Goal: Obtain resource: Obtain resource

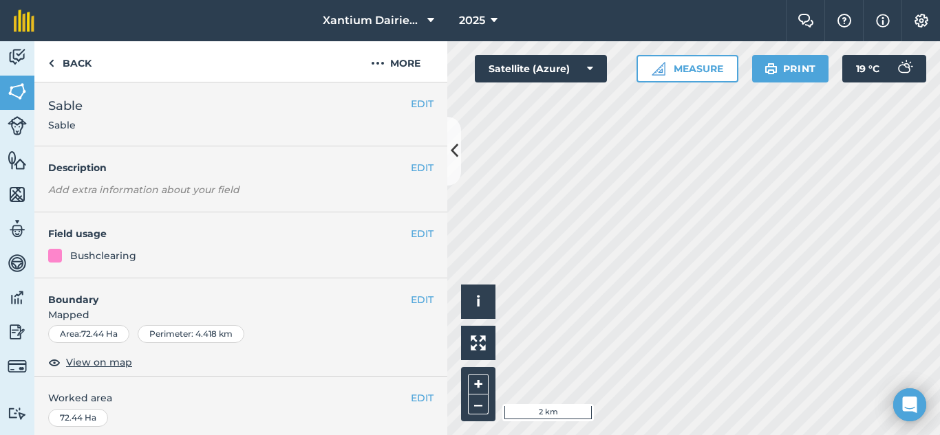
scroll to position [267, 0]
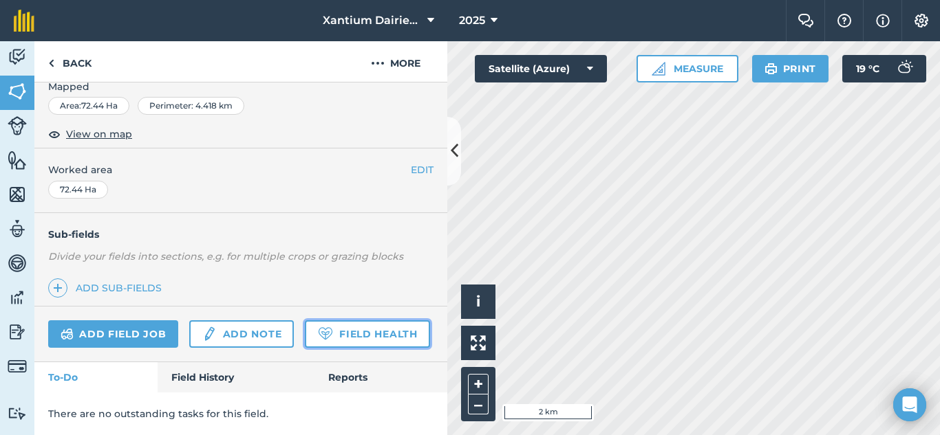
click at [305, 338] on link "Field Health" at bounding box center [367, 335] width 125 height 28
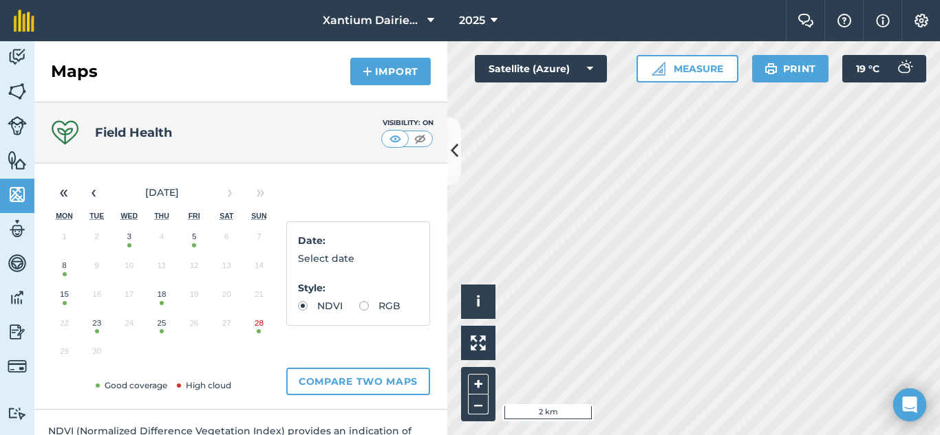
click at [258, 330] on button "28" at bounding box center [259, 326] width 32 height 29
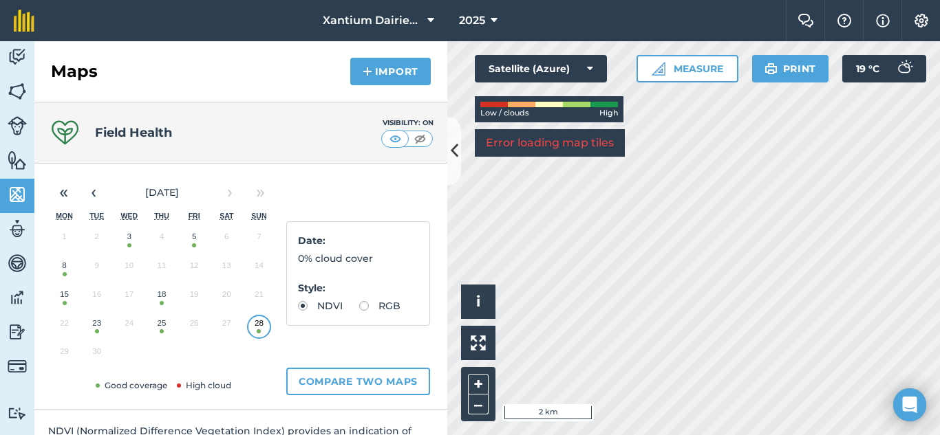
click at [359, 311] on label "RGB" at bounding box center [379, 306] width 41 height 10
radio input "true"
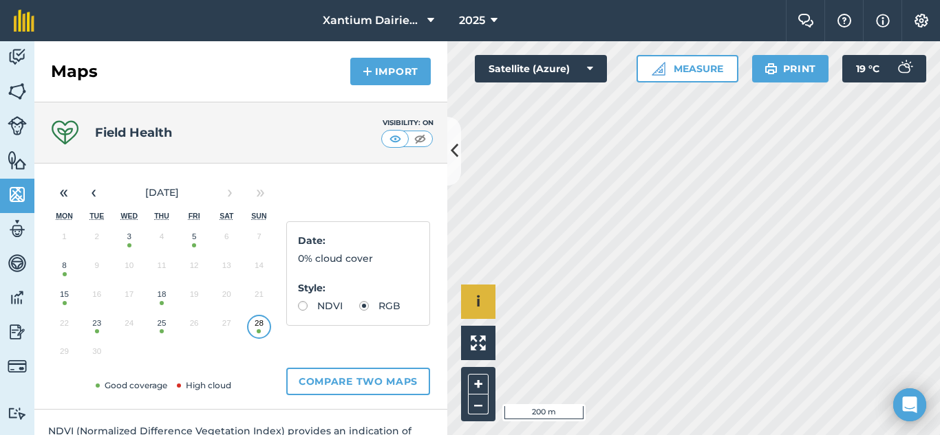
click at [489, 286] on div "Hello i © 2025 TomTom, Microsoft 200 m + –" at bounding box center [693, 238] width 493 height 394
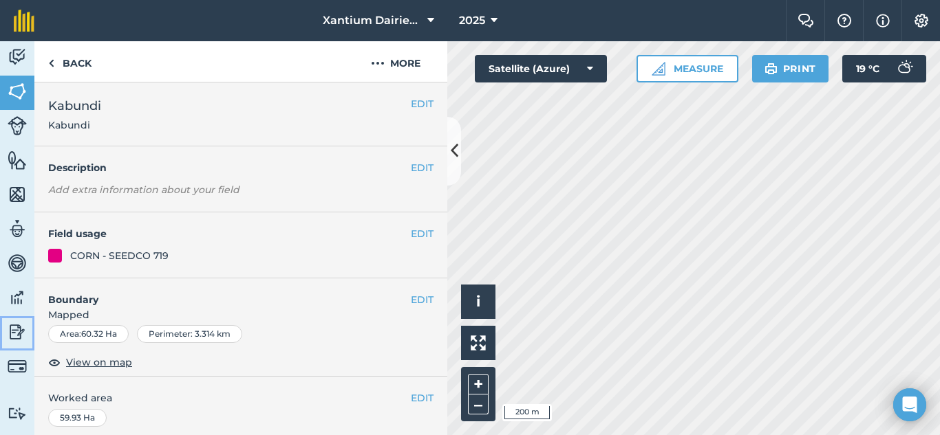
click at [14, 329] on img at bounding box center [17, 332] width 19 height 21
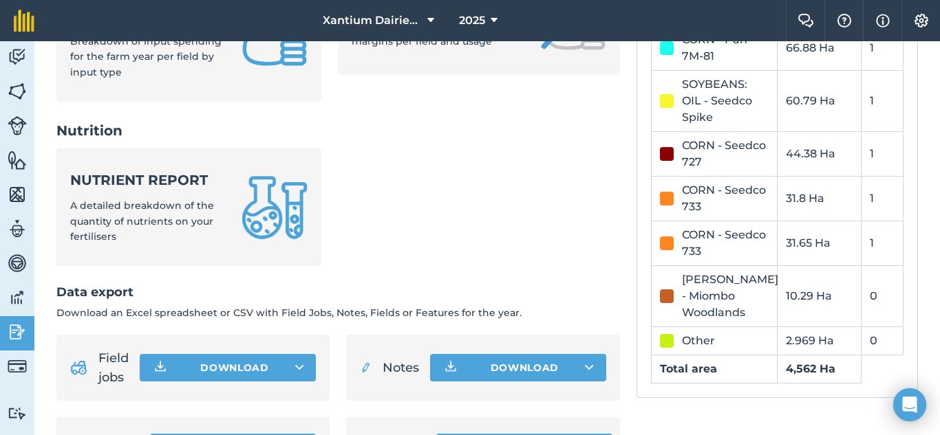
scroll to position [688, 0]
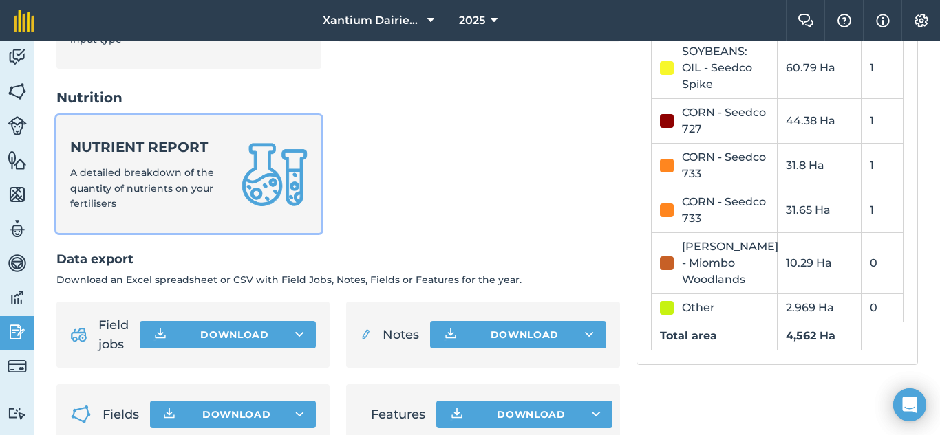
click at [155, 198] on div "Nutrient report A detailed breakdown of the quantity of nutrients on your ferti…" at bounding box center [147, 175] width 155 height 74
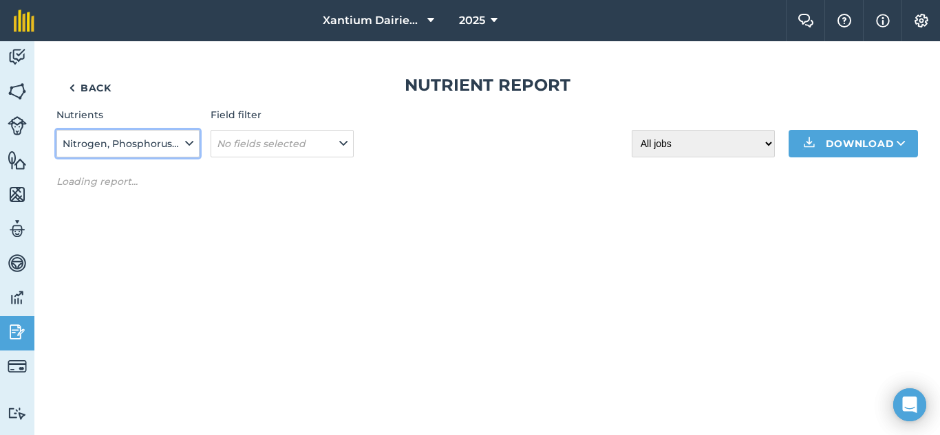
click at [180, 144] on span "Nitrogen, Phosphorus, Potassium, Magnesium, Sulphur, Sodium" at bounding box center [123, 143] width 120 height 15
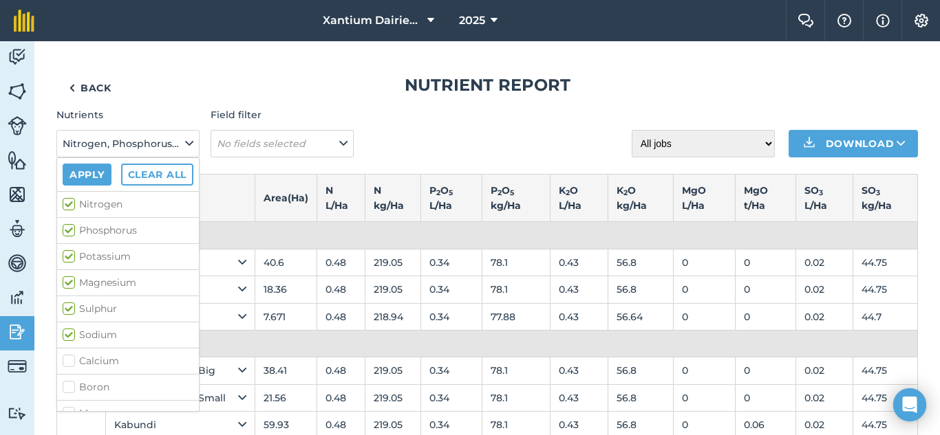
click at [69, 205] on label "Nitrogen" at bounding box center [128, 204] width 131 height 14
click at [69, 205] on input "Nitrogen" at bounding box center [67, 201] width 9 height 9
checkbox input "false"
click at [71, 259] on label "Potassium" at bounding box center [128, 257] width 131 height 14
click at [71, 259] on input "Potassium" at bounding box center [67, 254] width 9 height 9
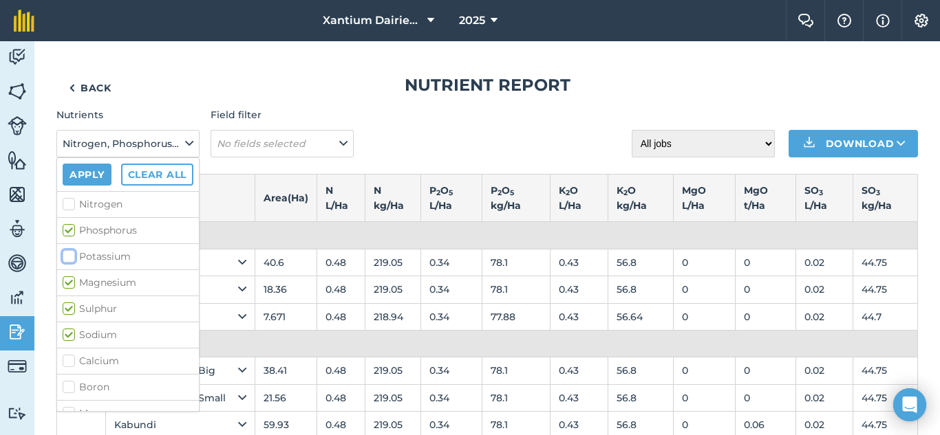
checkbox input "false"
click at [68, 285] on label "Magnesium" at bounding box center [128, 283] width 131 height 14
click at [68, 285] on input "Magnesium" at bounding box center [67, 280] width 9 height 9
checkbox input "false"
click at [68, 304] on label "Sulphur" at bounding box center [128, 309] width 131 height 14
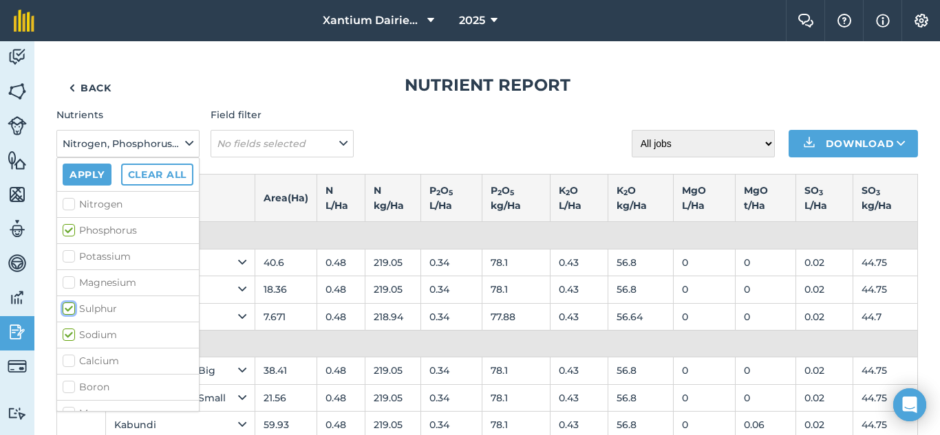
click at [68, 304] on input "Sulphur" at bounding box center [67, 306] width 9 height 9
checkbox input "false"
click at [69, 328] on label "Sodium" at bounding box center [128, 335] width 131 height 14
click at [69, 328] on input "Sodium" at bounding box center [67, 332] width 9 height 9
checkbox input "false"
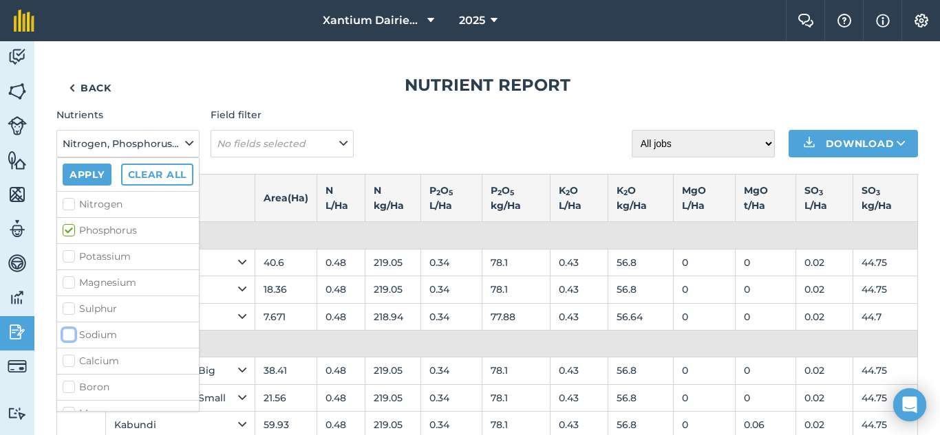
scroll to position [138, 0]
click at [69, 309] on label "Zinc" at bounding box center [128, 302] width 131 height 14
click at [69, 304] on input "Zinc" at bounding box center [67, 299] width 9 height 9
checkbox input "true"
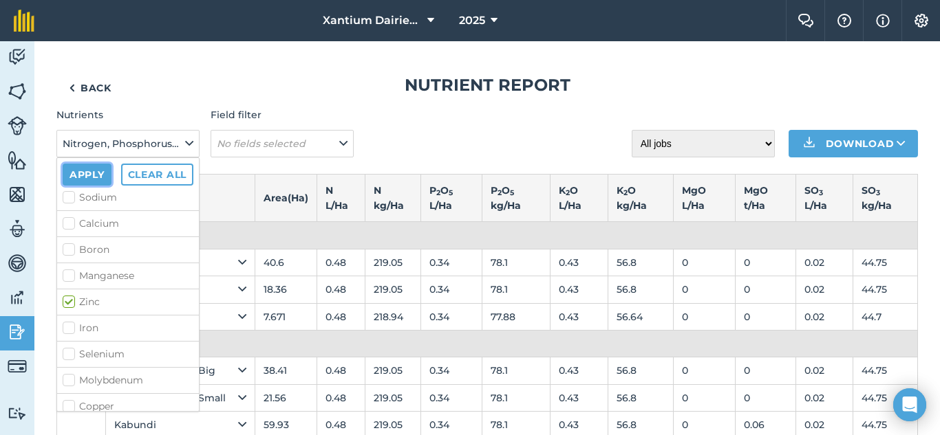
click at [96, 178] on button "Apply" at bounding box center [87, 175] width 49 height 22
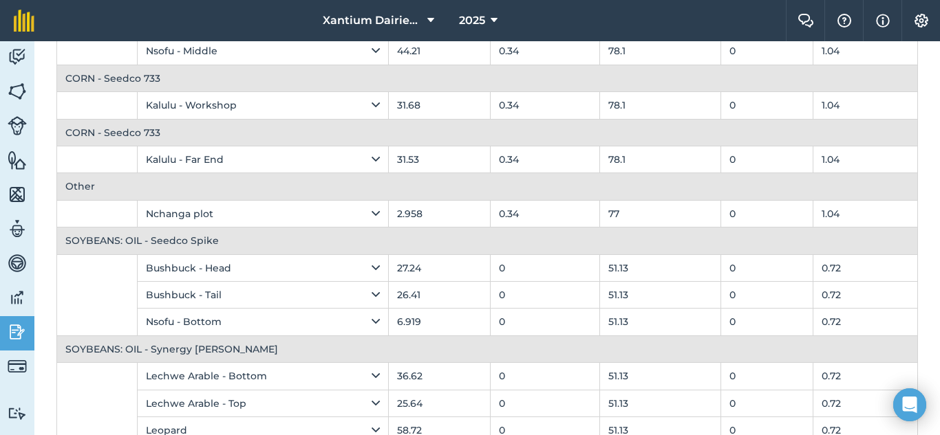
scroll to position [0, 0]
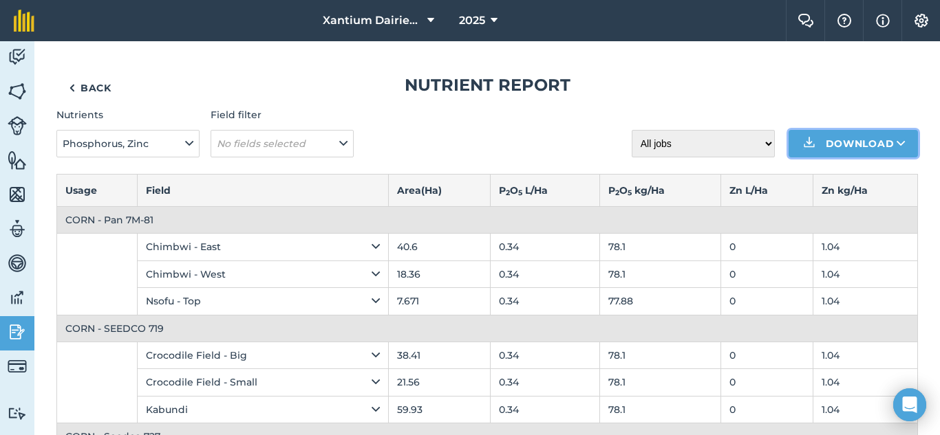
click at [863, 153] on button "Download" at bounding box center [852, 144] width 129 height 28
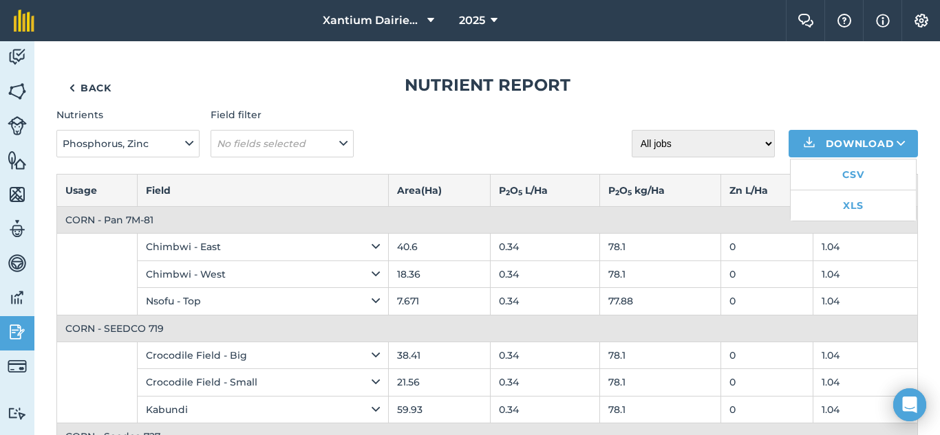
click at [559, 86] on h1 "Nutrient report" at bounding box center [486, 85] width 861 height 22
